Goal: Transaction & Acquisition: Obtain resource

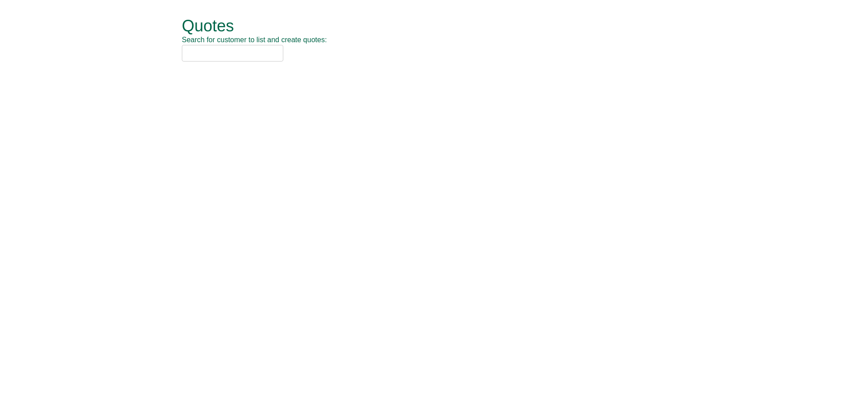
click at [216, 54] on input "text" at bounding box center [232, 53] width 101 height 17
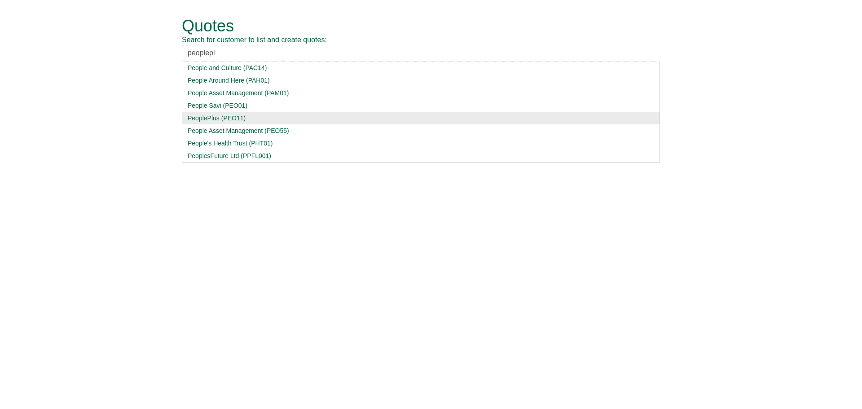
type input "peoplepl"
click at [267, 122] on div "PeoplePlus (PEO11)" at bounding box center [421, 118] width 466 height 9
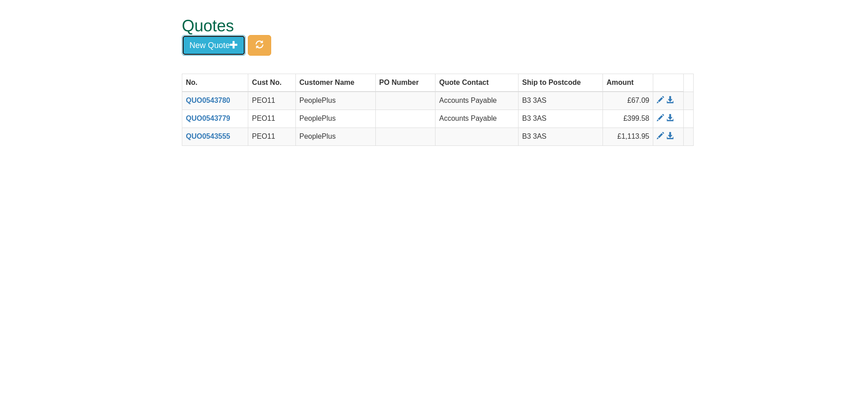
click at [232, 50] on button "New Quote" at bounding box center [214, 45] width 64 height 21
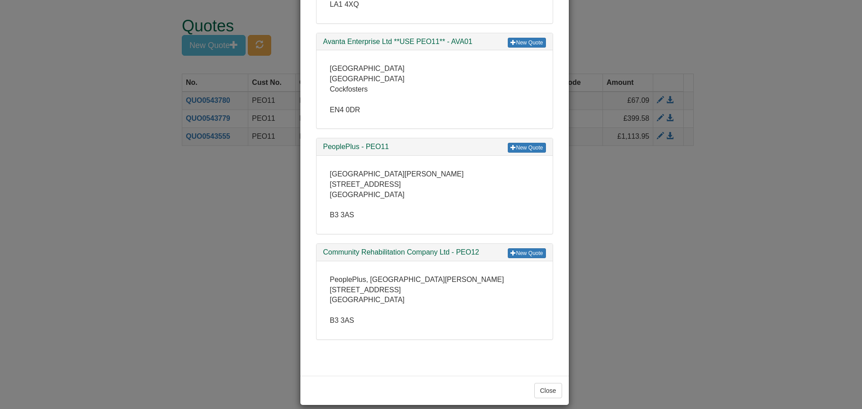
scroll to position [662, 0]
click at [519, 152] on link "New Quote" at bounding box center [527, 147] width 38 height 10
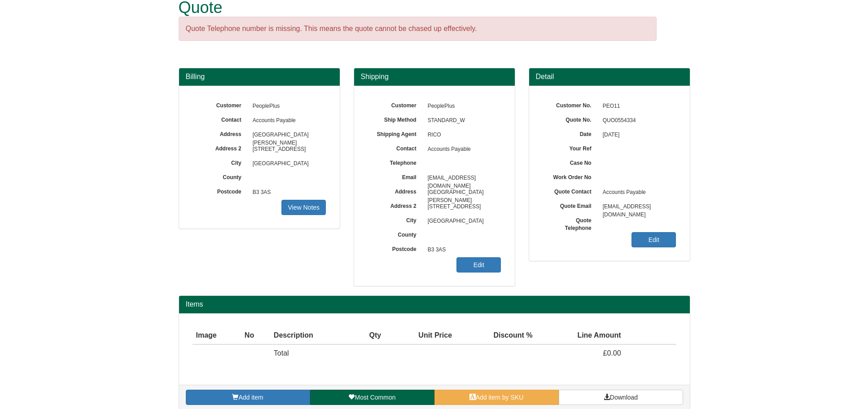
scroll to position [28, 0]
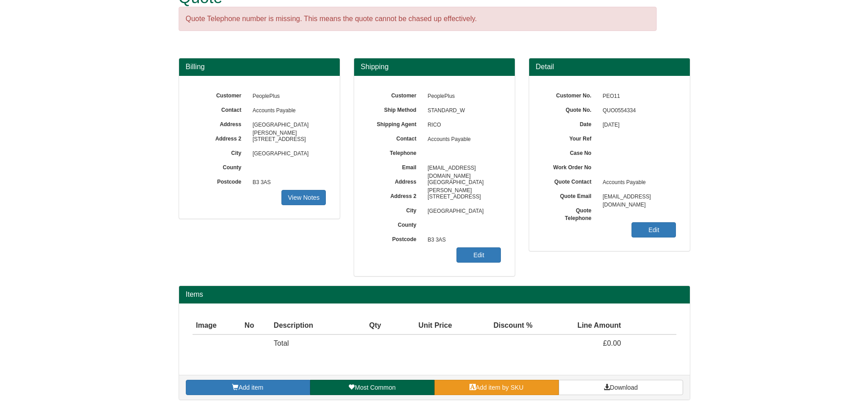
click at [482, 392] on link "Add item by SKU" at bounding box center [496, 387] width 124 height 15
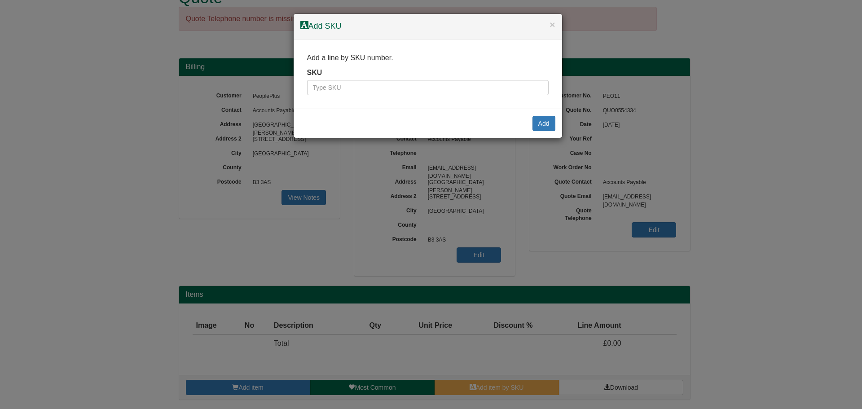
click at [400, 74] on div "SKU" at bounding box center [427, 82] width 241 height 28
click at [405, 87] on input "text" at bounding box center [427, 87] width 241 height 15
drag, startPoint x: 315, startPoint y: 88, endPoint x: 321, endPoint y: 88, distance: 6.3
click at [315, 88] on input "text" at bounding box center [427, 87] width 241 height 15
click at [342, 85] on input "text" at bounding box center [427, 87] width 241 height 15
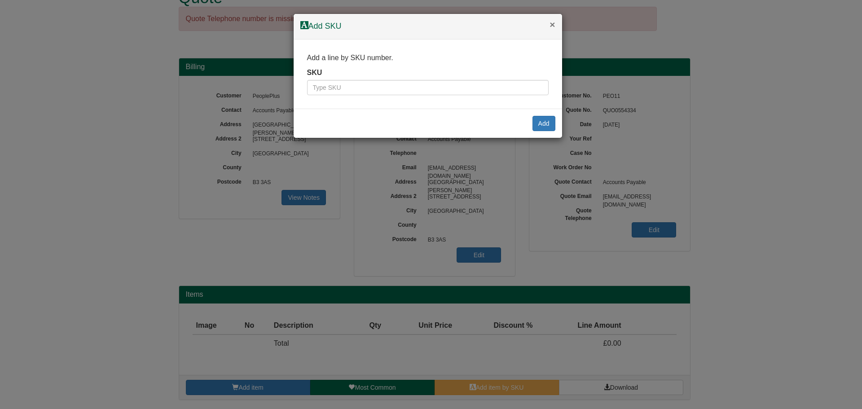
click at [552, 23] on button "×" at bounding box center [551, 24] width 5 height 9
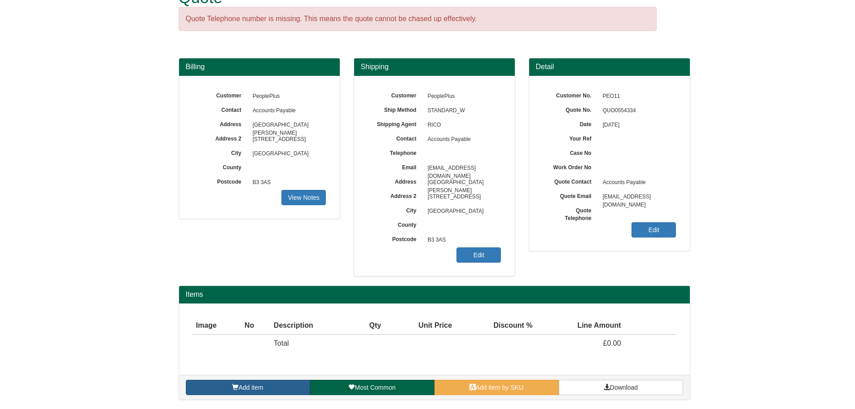
click at [245, 388] on span "Add item" at bounding box center [250, 387] width 25 height 7
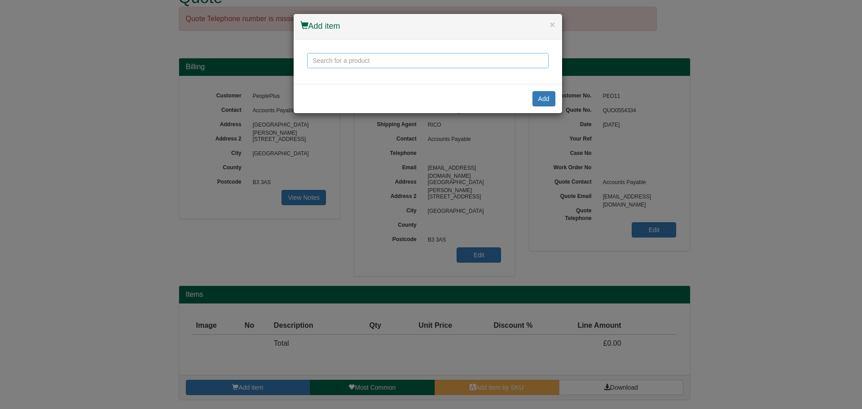
click at [374, 59] on input "text" at bounding box center [427, 60] width 241 height 15
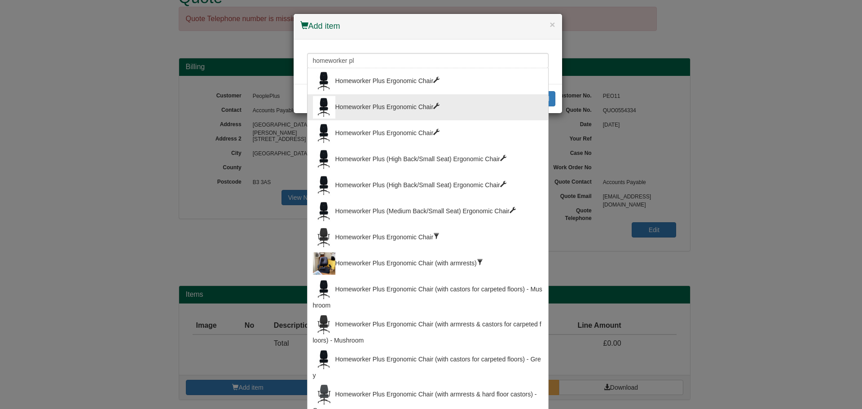
click at [378, 101] on div "Homeworker Plus Ergonomic Chair" at bounding box center [428, 107] width 230 height 22
type input "Homeworker Plus Ergonomic Chair"
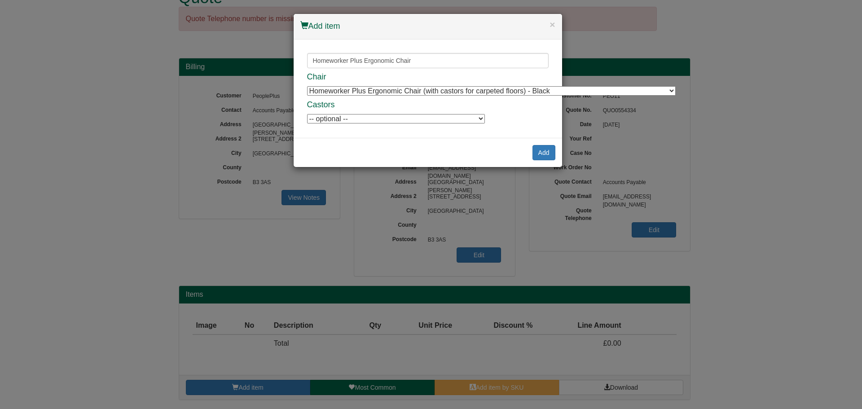
click at [397, 122] on select "-- optional -- Positiv Soft Wheel Castors For Hard Floors (set of 5) Positiv So…" at bounding box center [396, 118] width 178 height 9
click at [544, 114] on div "Chair Homeworker Plus Ergonomic Chair (with castors for carpeted floors) - Blac…" at bounding box center [427, 99] width 241 height 52
click at [544, 152] on button "Add" at bounding box center [543, 152] width 23 height 15
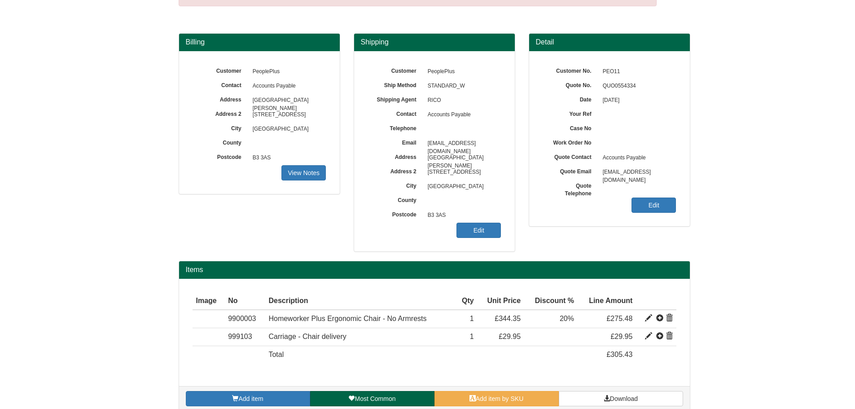
scroll to position [64, 0]
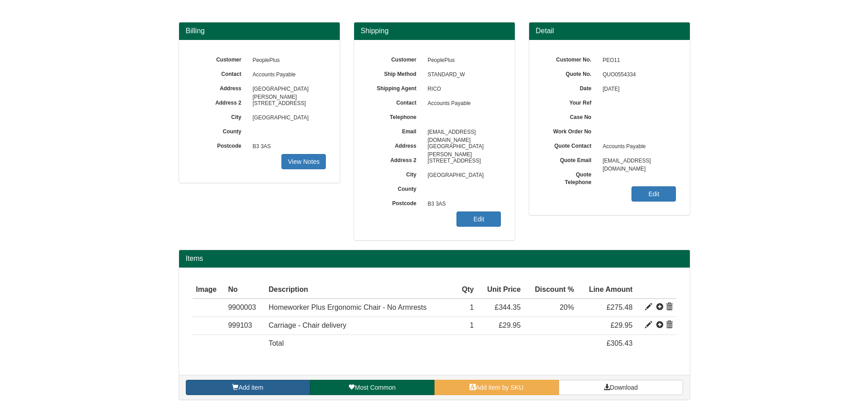
click at [228, 386] on link "Add item" at bounding box center [248, 387] width 124 height 15
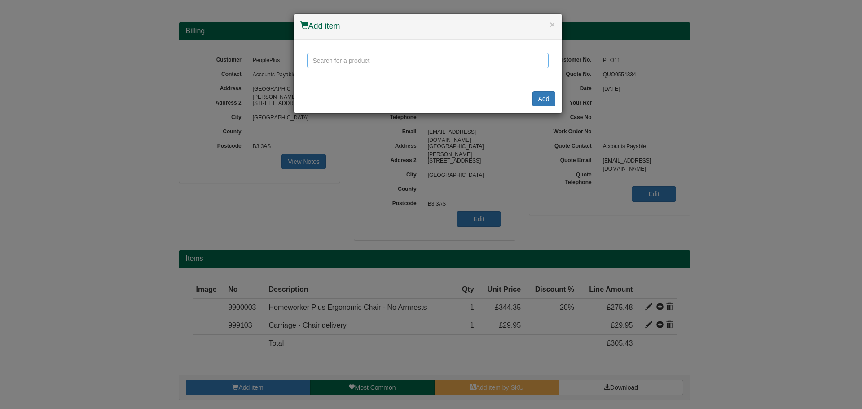
click at [363, 63] on input "text" at bounding box center [427, 60] width 241 height 15
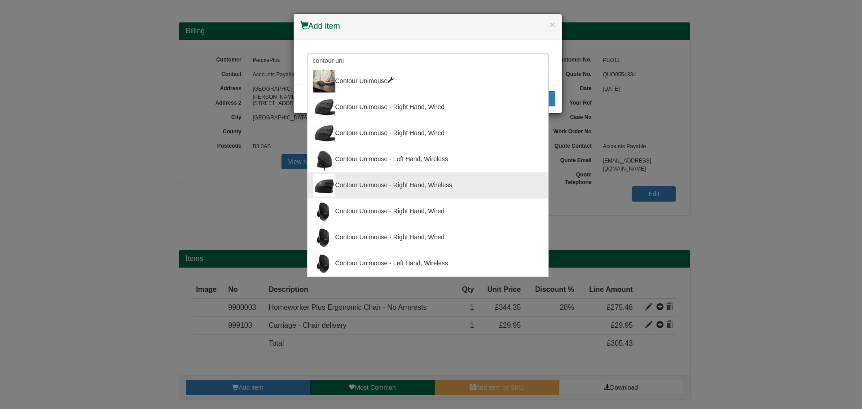
click at [381, 183] on div "Contour Unimouse - Right Hand, Wireless" at bounding box center [428, 185] width 230 height 22
type input "Contour Unimouse - Right Hand, Wireless"
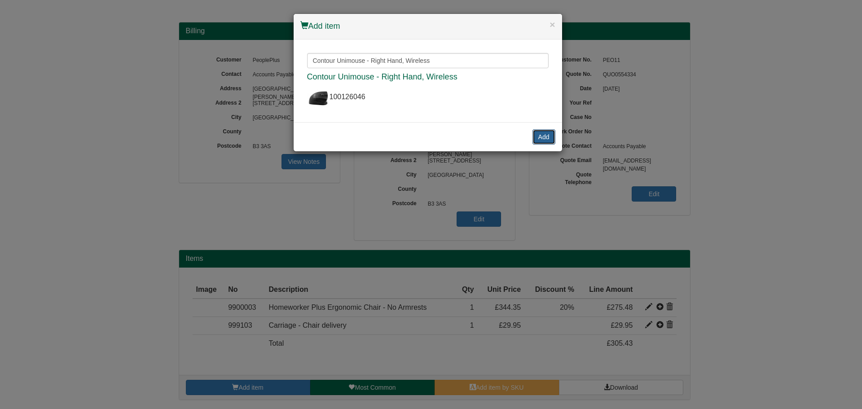
click at [538, 133] on button "Add" at bounding box center [543, 136] width 23 height 15
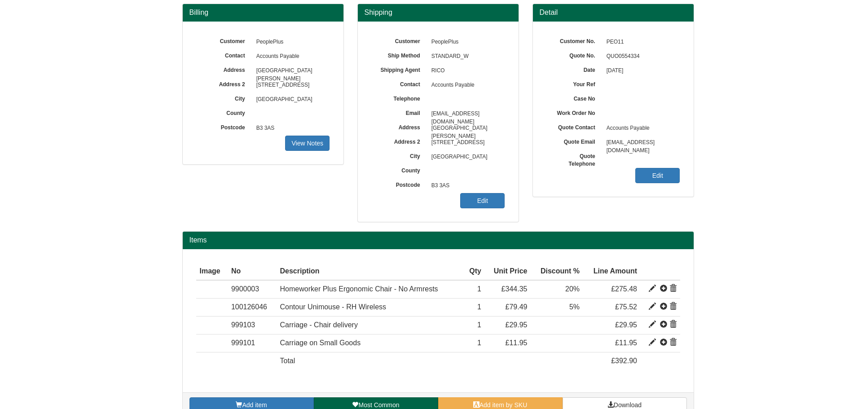
scroll to position [100, 0]
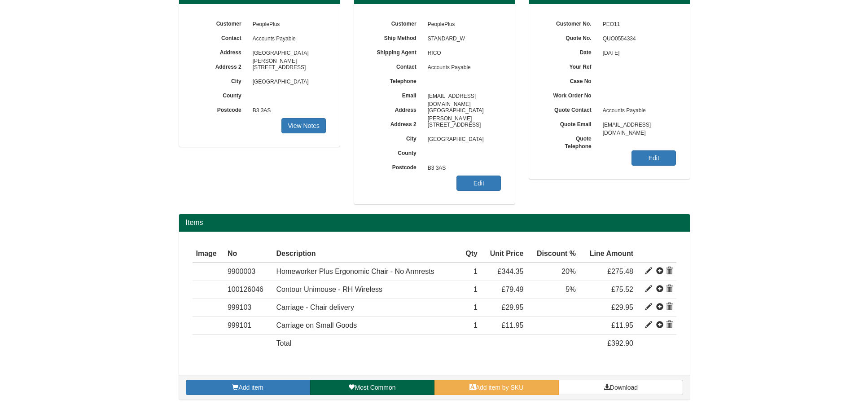
click at [265, 395] on div "Add item Most Common Add item by SKU Download" at bounding box center [434, 387] width 511 height 25
click at [259, 385] on span "Add item" at bounding box center [250, 387] width 25 height 7
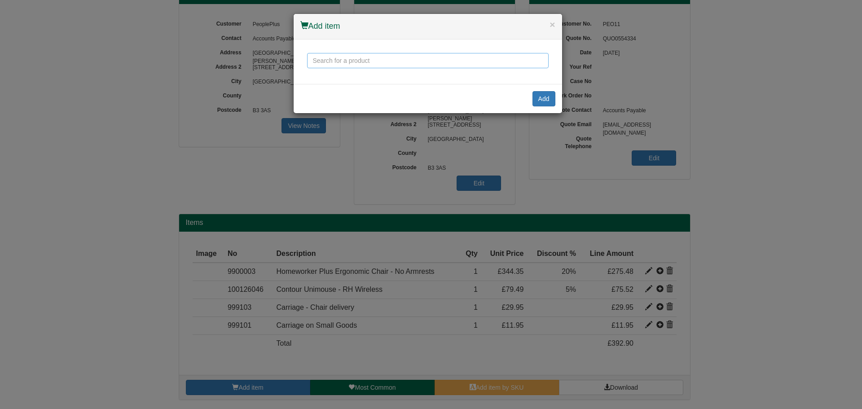
click at [370, 60] on input "text" at bounding box center [427, 60] width 241 height 15
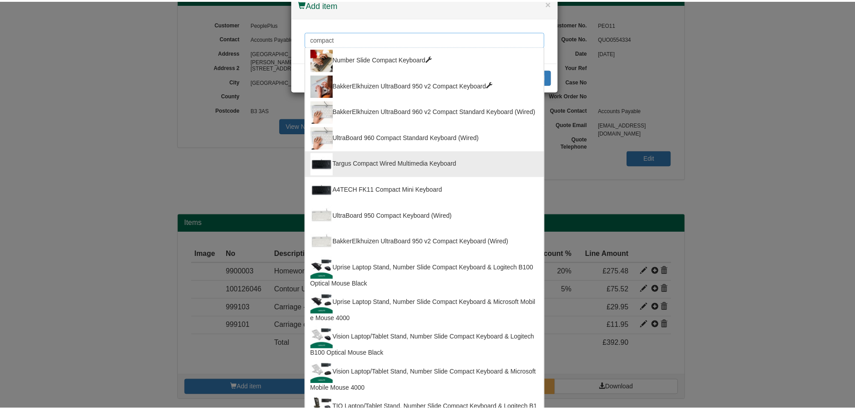
scroll to position [0, 0]
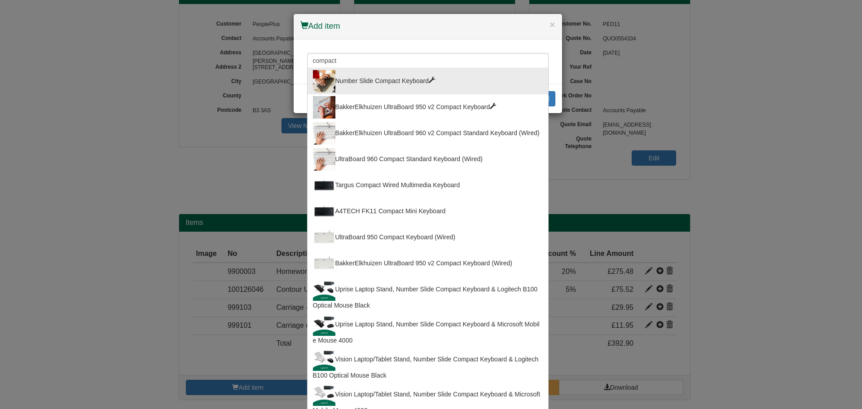
click at [369, 78] on div "Number Slide Compact Keyboard" at bounding box center [428, 81] width 230 height 22
type input "Number Slide Compact Keyboard"
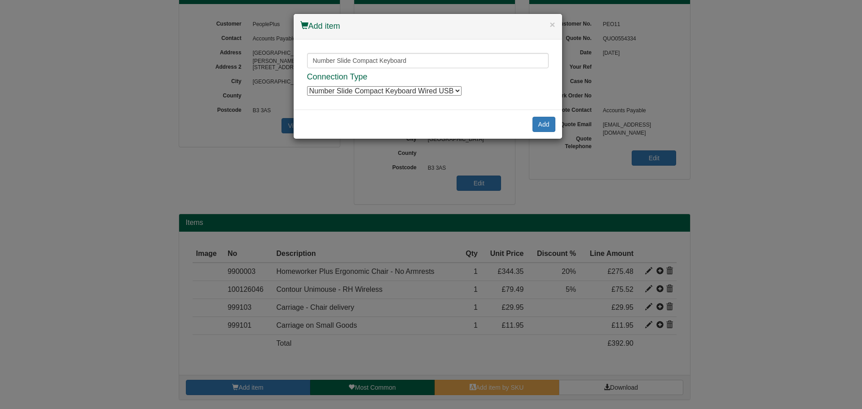
click at [423, 92] on select "Number Slide Compact Keyboard Wired USB Number Slide Compact Keyboard Wired USB…" at bounding box center [384, 90] width 154 height 9
select select "9820011"
click at [307, 86] on select "Number Slide Compact Keyboard Wired USB Number Slide Compact Keyboard Wired USB…" at bounding box center [384, 90] width 154 height 9
click at [539, 125] on button "Add" at bounding box center [543, 124] width 23 height 15
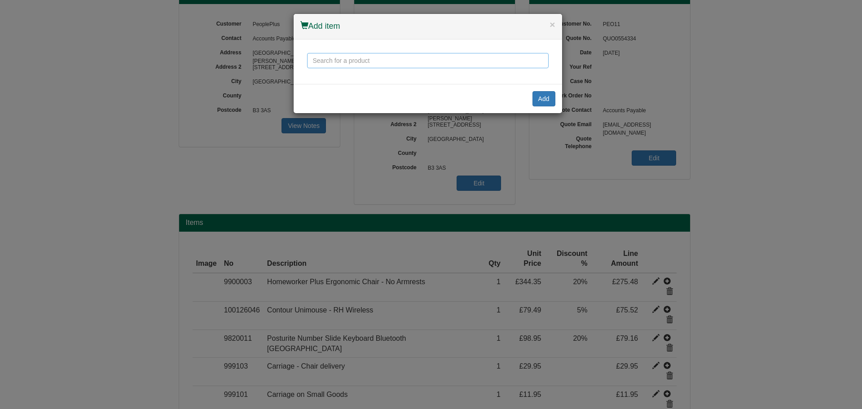
click at [412, 55] on input "text" at bounding box center [427, 60] width 241 height 15
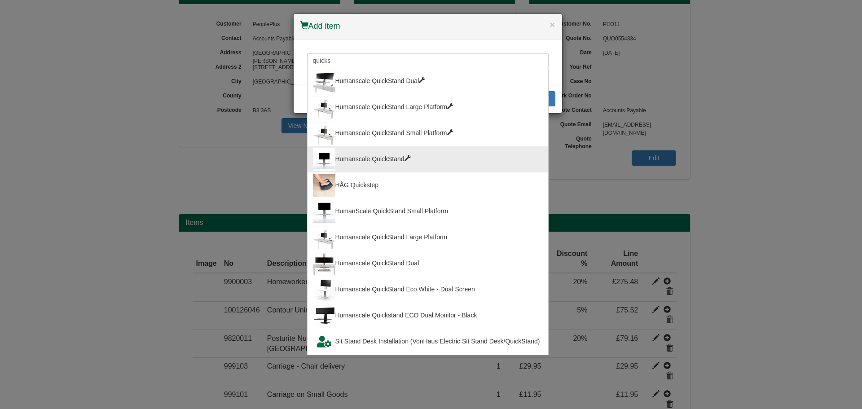
click at [373, 176] on div "HÅG Quickstep" at bounding box center [428, 185] width 230 height 22
type input "HÅG Quickstep"
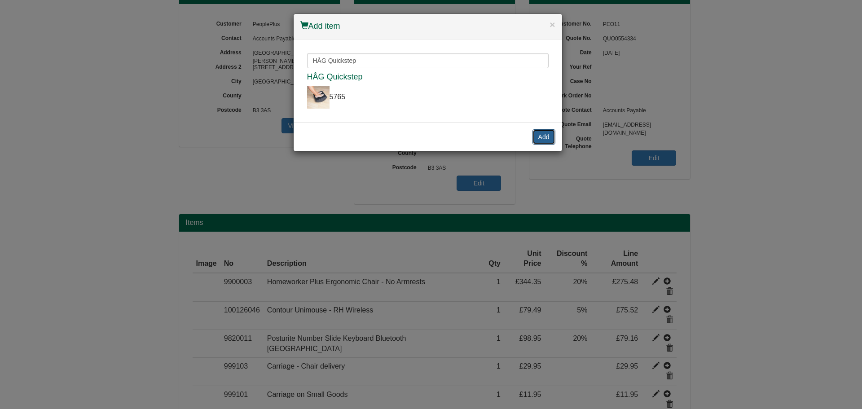
click at [540, 140] on button "Add" at bounding box center [543, 136] width 23 height 15
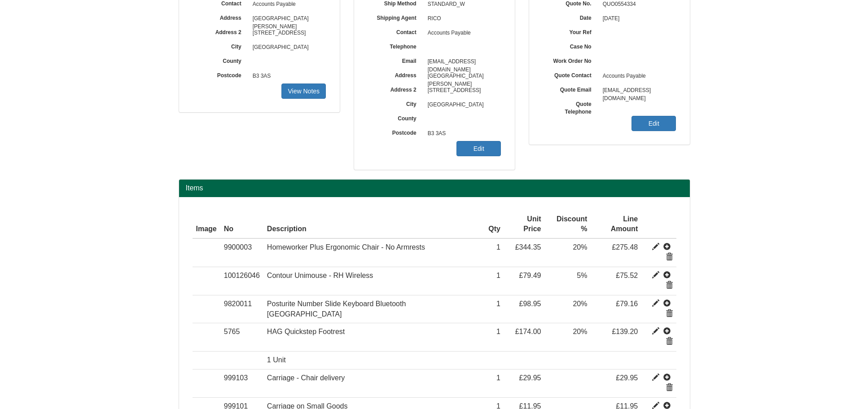
scroll to position [153, 0]
